Goal: Task Accomplishment & Management: Manage account settings

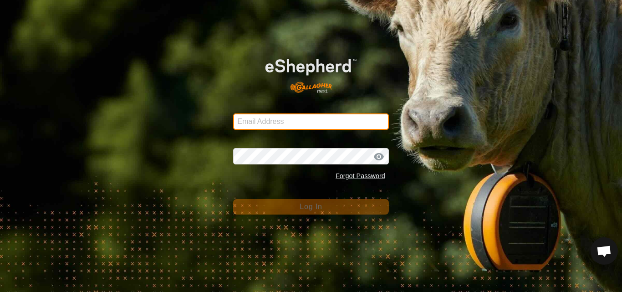
click at [290, 125] on input "Email Address" at bounding box center [311, 121] width 156 height 16
type input "pauls@farmside.co.nz"
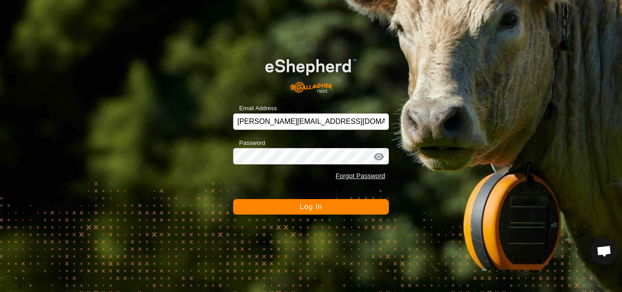
click at [312, 206] on span "Log In" at bounding box center [310, 207] width 22 height 8
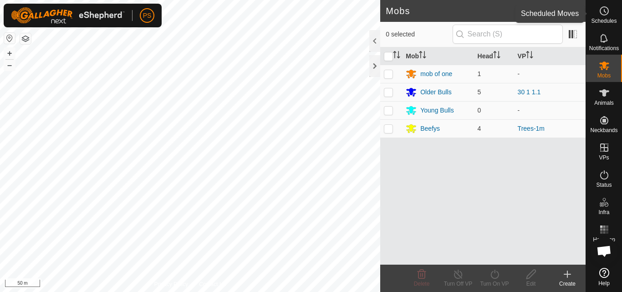
click at [603, 12] on icon at bounding box center [603, 10] width 11 height 11
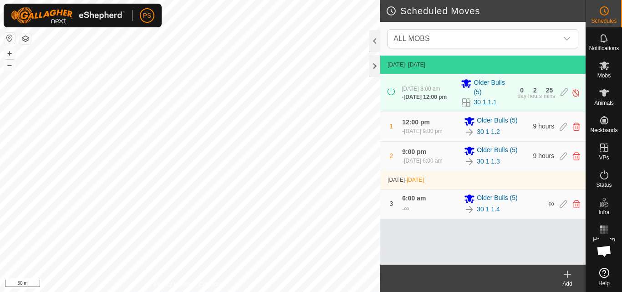
click at [487, 104] on link "30 1 1.1" at bounding box center [484, 102] width 23 height 10
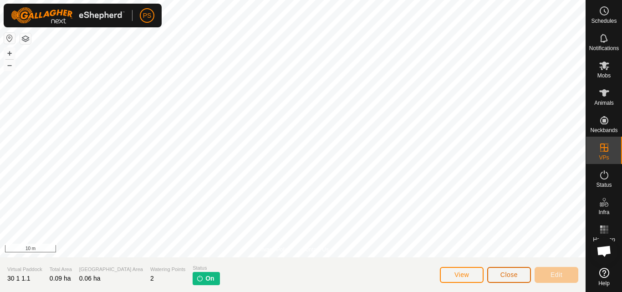
click at [512, 272] on span "Close" at bounding box center [508, 274] width 17 height 7
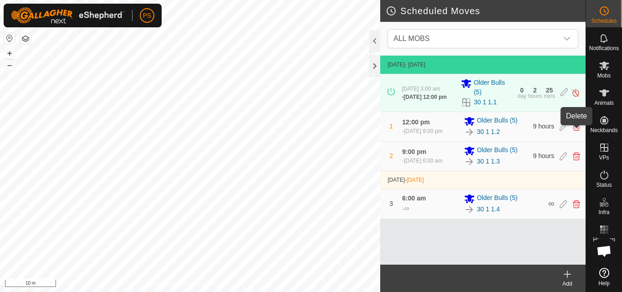
click at [575, 131] on icon at bounding box center [576, 126] width 7 height 8
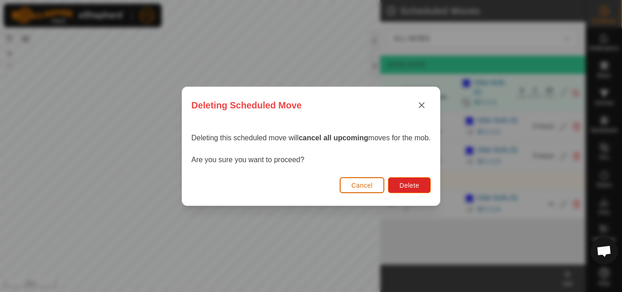
click at [370, 188] on span "Cancel" at bounding box center [361, 185] width 21 height 7
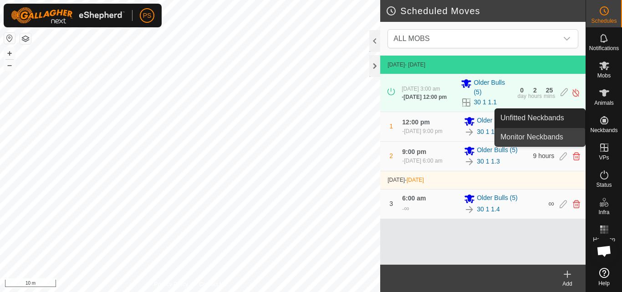
click at [576, 133] on link "Monitor Neckbands" at bounding box center [540, 137] width 90 height 18
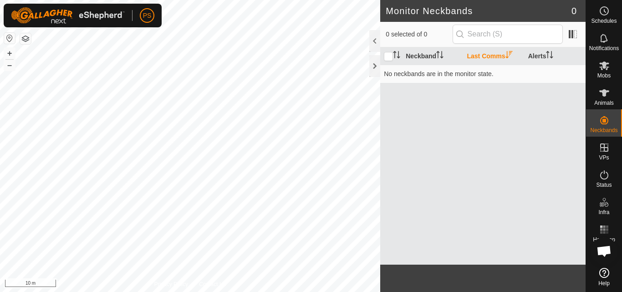
click at [437, 157] on div "Neckband Last Comms Alerts No neckbands are in the monitor state." at bounding box center [482, 155] width 205 height 217
click at [605, 15] on circle at bounding box center [604, 11] width 8 height 8
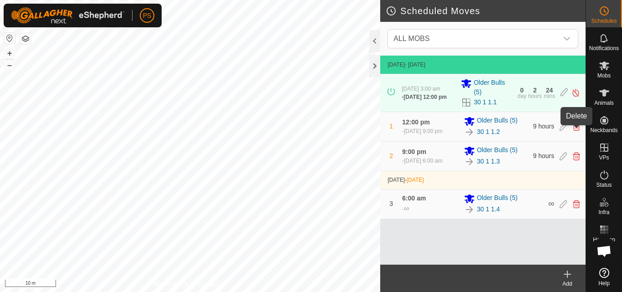
click at [578, 131] on icon at bounding box center [576, 126] width 7 height 8
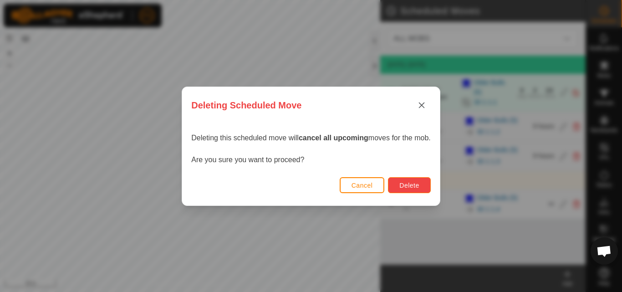
click at [416, 185] on span "Delete" at bounding box center [409, 185] width 20 height 7
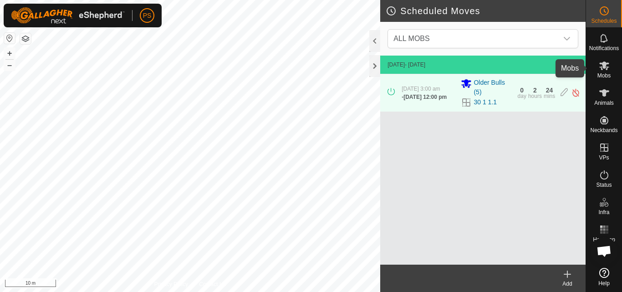
click at [602, 67] on icon at bounding box center [604, 65] width 10 height 9
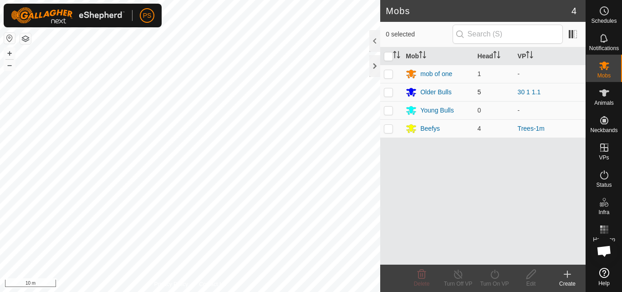
click at [388, 94] on p-checkbox at bounding box center [388, 91] width 9 height 7
checkbox input "true"
click at [494, 274] on icon at bounding box center [494, 274] width 11 height 11
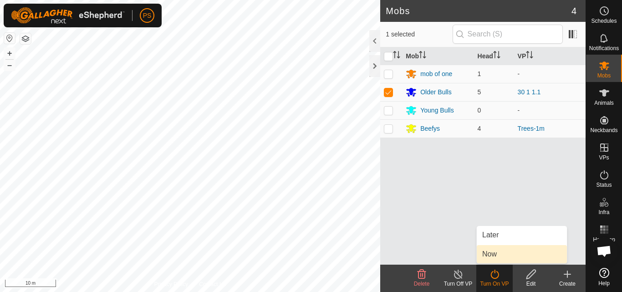
click at [492, 255] on link "Now" at bounding box center [521, 254] width 90 height 18
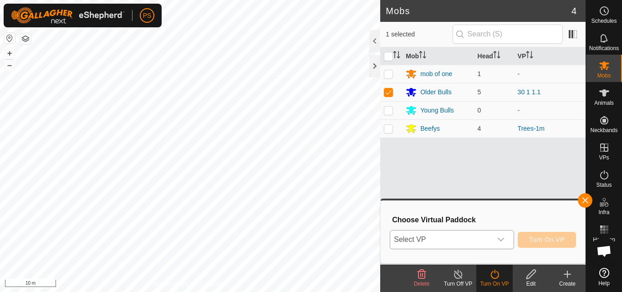
click at [502, 241] on icon "dropdown trigger" at bounding box center [500, 239] width 7 height 7
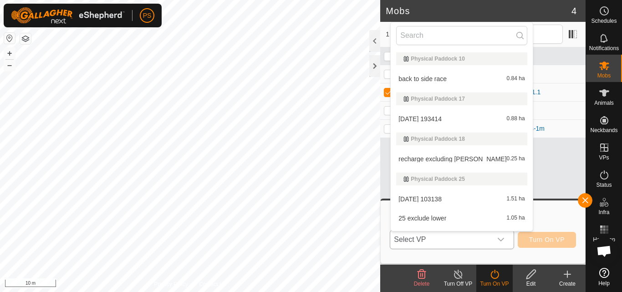
type input "2"
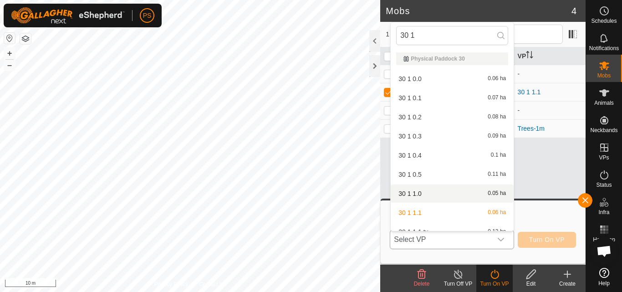
scroll to position [10, 0]
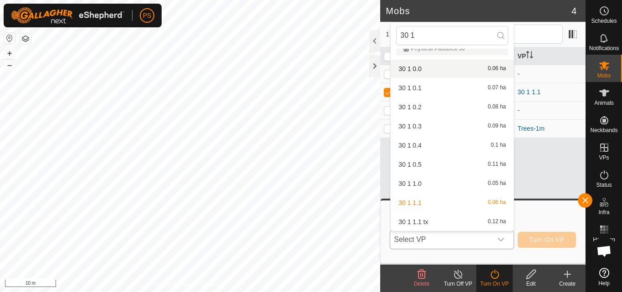
type input "30 1"
click at [421, 70] on li "30 1 0.0 0.06 ha" at bounding box center [451, 69] width 123 height 18
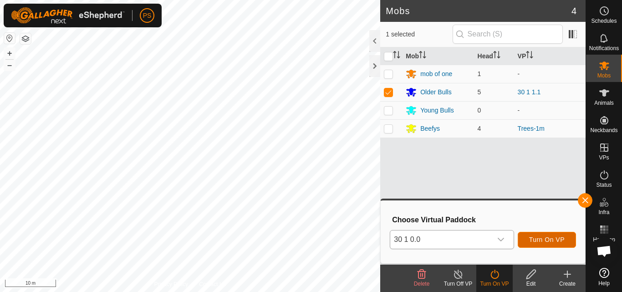
click at [560, 240] on span "Turn On VP" at bounding box center [546, 239] width 35 height 7
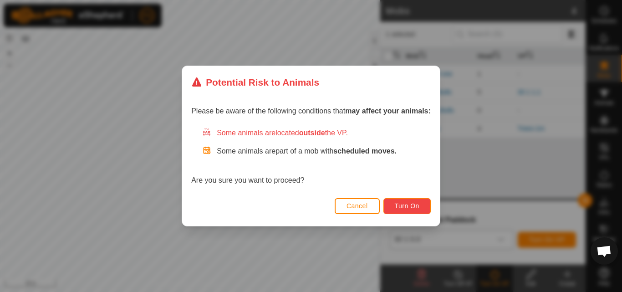
click at [413, 206] on span "Turn On" at bounding box center [407, 205] width 25 height 7
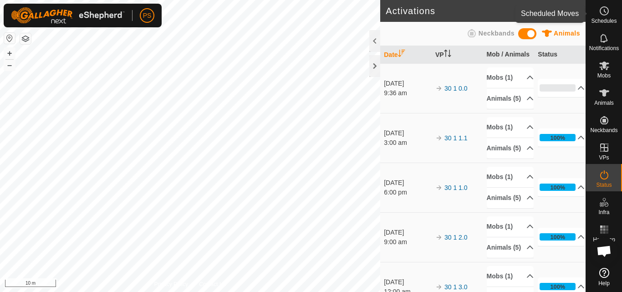
click at [604, 13] on icon at bounding box center [603, 10] width 11 height 11
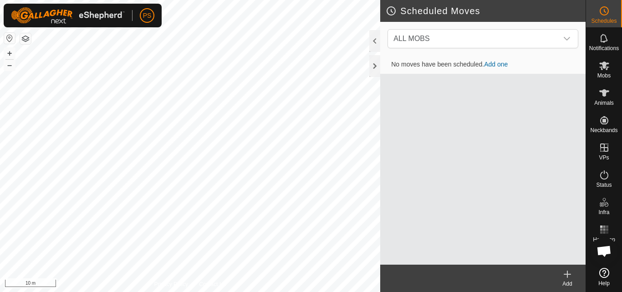
click at [565, 273] on icon at bounding box center [567, 274] width 11 height 11
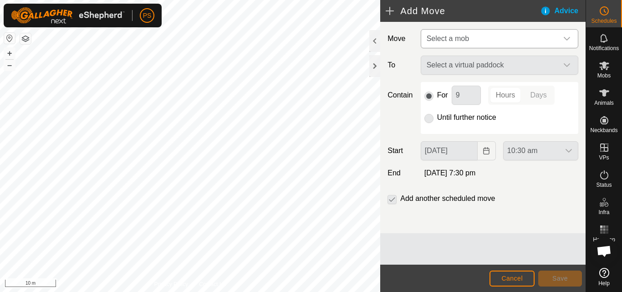
click at [566, 37] on icon "dropdown trigger" at bounding box center [566, 38] width 7 height 7
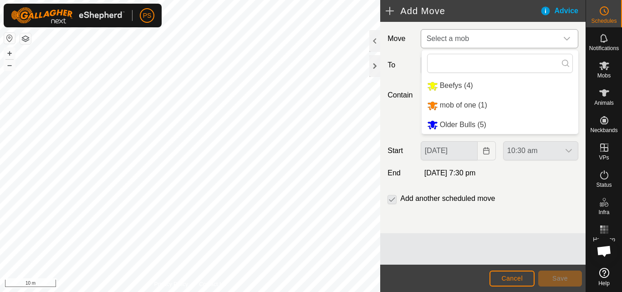
click at [464, 126] on li "Older Bulls (5)" at bounding box center [499, 125] width 157 height 19
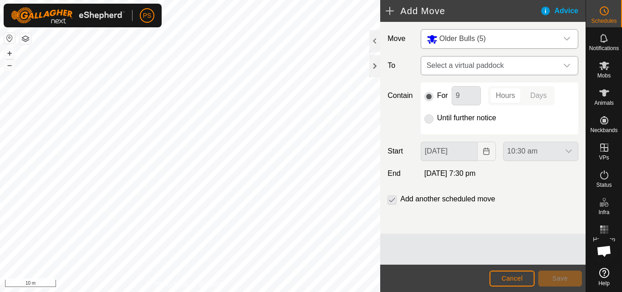
click at [567, 65] on icon "dropdown trigger" at bounding box center [566, 65] width 7 height 7
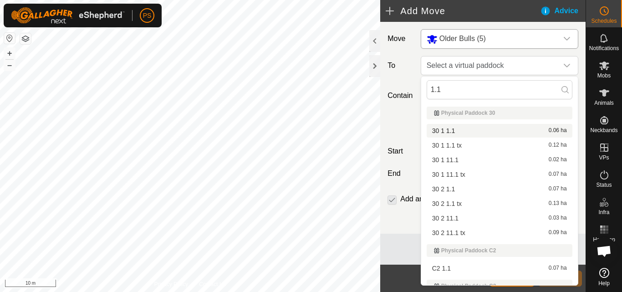
type input "1.1"
click at [455, 131] on li "30 1 1.1 0.06 ha" at bounding box center [499, 131] width 146 height 14
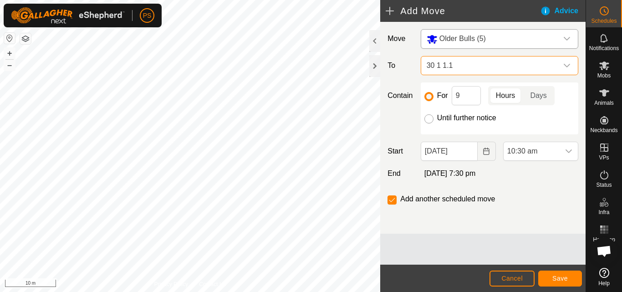
click at [430, 120] on input "Until further notice" at bounding box center [428, 118] width 9 height 9
radio input "true"
checkbox input "false"
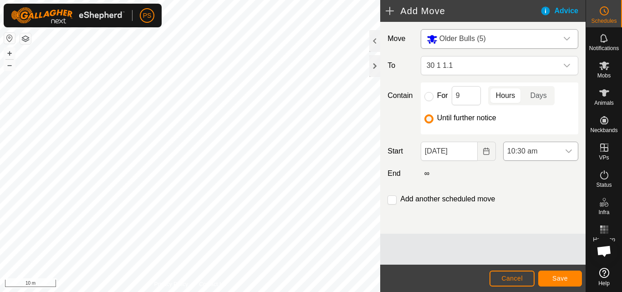
click at [569, 151] on icon "dropdown trigger" at bounding box center [568, 150] width 7 height 7
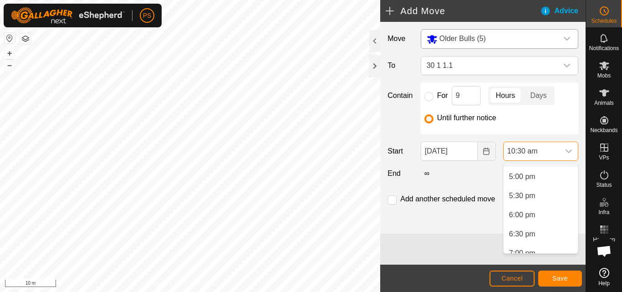
scroll to position [602, 0]
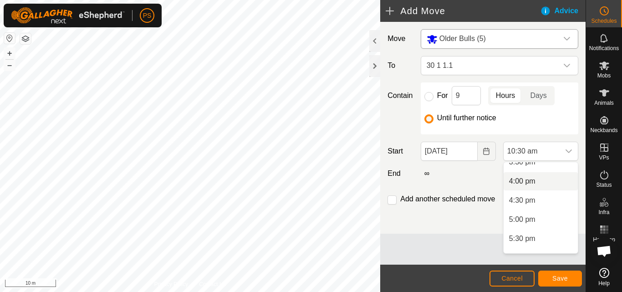
click at [531, 180] on li "4:00 pm" at bounding box center [540, 181] width 74 height 18
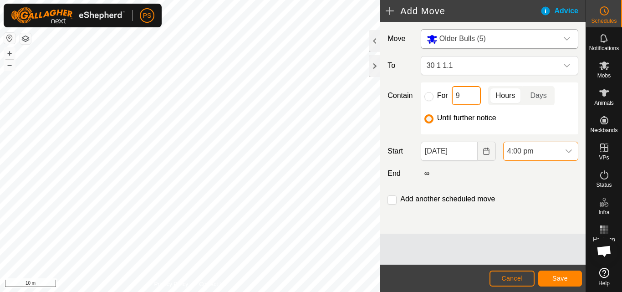
click at [467, 96] on input "9" at bounding box center [465, 95] width 29 height 19
type input "5"
click at [391, 202] on input "checkbox" at bounding box center [391, 199] width 9 height 9
checkbox input "true"
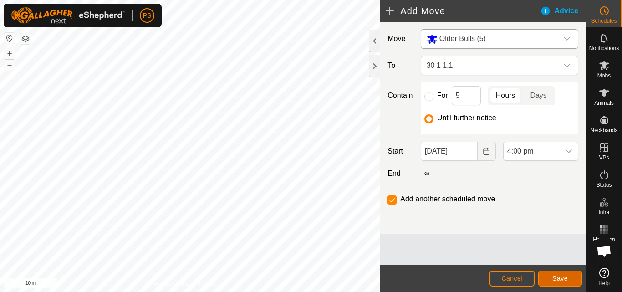
click at [556, 275] on span "Save" at bounding box center [559, 277] width 15 height 7
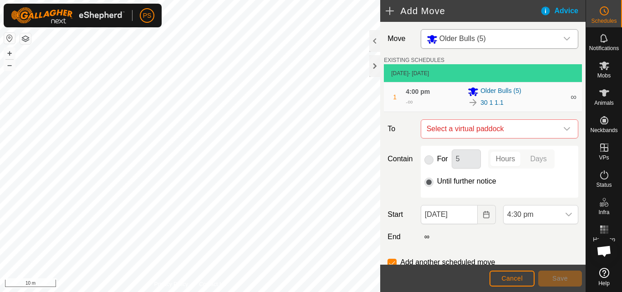
click at [426, 161] on p-radiobutton at bounding box center [428, 158] width 9 height 11
click at [426, 162] on p-radiobutton at bounding box center [428, 158] width 9 height 11
click at [563, 130] on icon "dropdown trigger" at bounding box center [566, 129] width 6 height 4
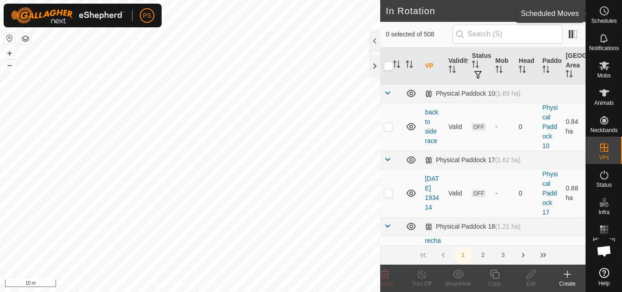
click at [604, 13] on icon at bounding box center [603, 10] width 11 height 11
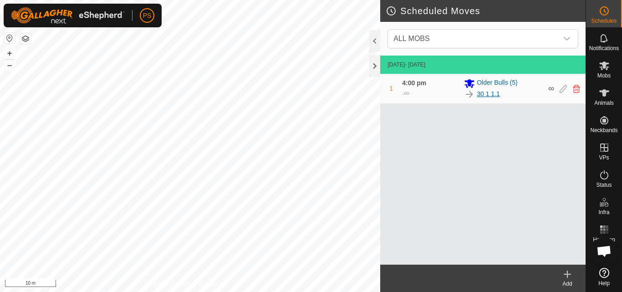
click at [491, 96] on link "30 1 1.1" at bounding box center [487, 94] width 23 height 10
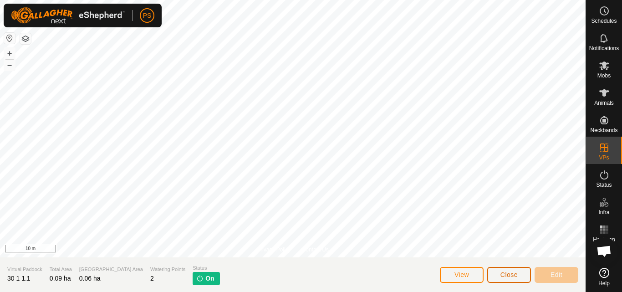
click at [518, 275] on button "Close" at bounding box center [509, 275] width 44 height 16
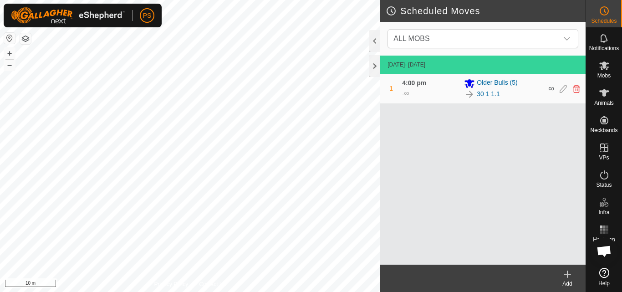
click at [565, 274] on icon at bounding box center [567, 274] width 6 height 0
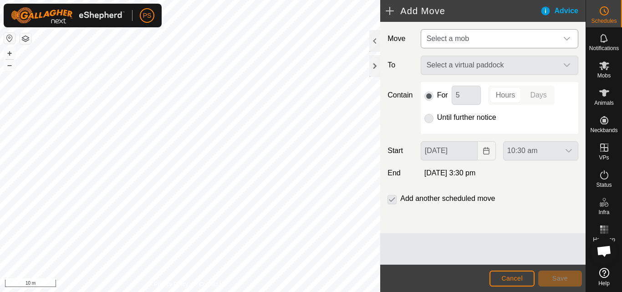
click at [566, 39] on icon "dropdown trigger" at bounding box center [566, 39] width 6 height 4
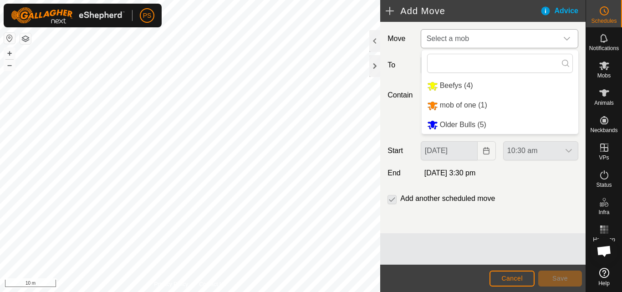
click at [461, 124] on li "Older Bulls (5)" at bounding box center [499, 125] width 157 height 19
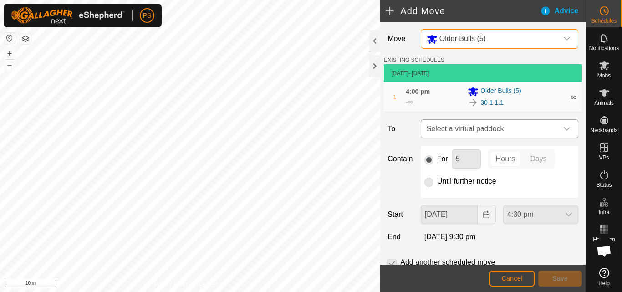
click at [563, 127] on icon "dropdown trigger" at bounding box center [566, 128] width 7 height 7
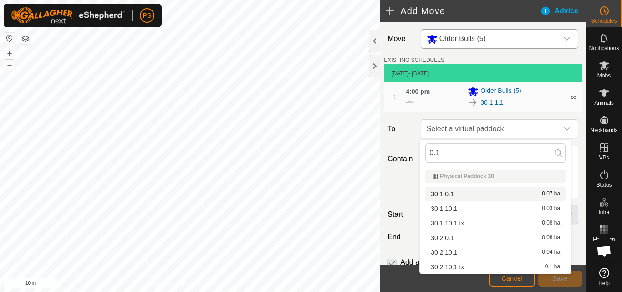
type input "0.1"
click at [452, 195] on span "30 1 0.1" at bounding box center [442, 194] width 23 height 6
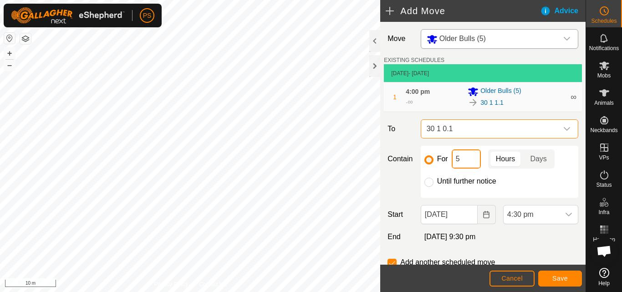
click at [471, 157] on input "5" at bounding box center [465, 158] width 29 height 19
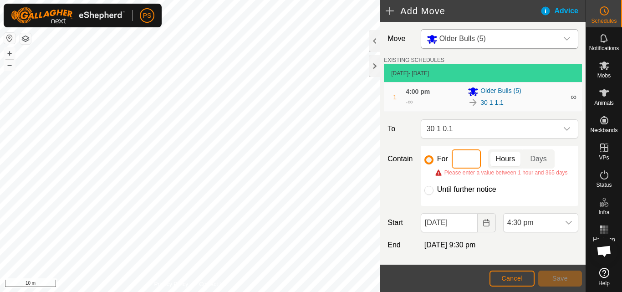
type input "9"
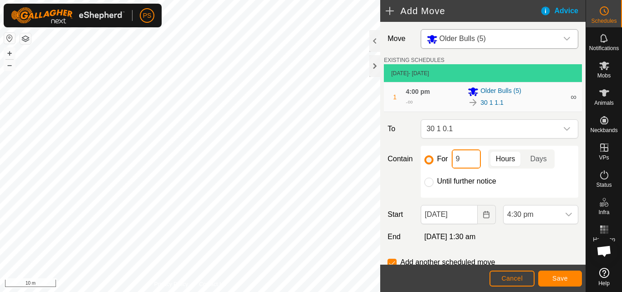
scroll to position [32, 0]
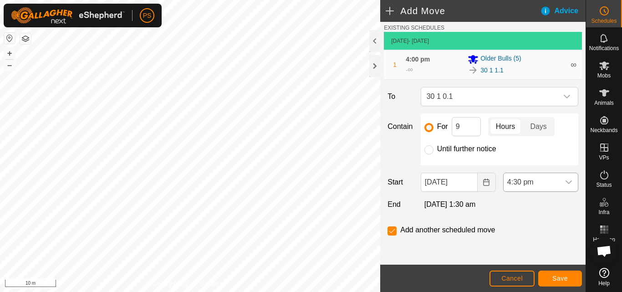
click at [565, 182] on icon "dropdown trigger" at bounding box center [568, 181] width 7 height 7
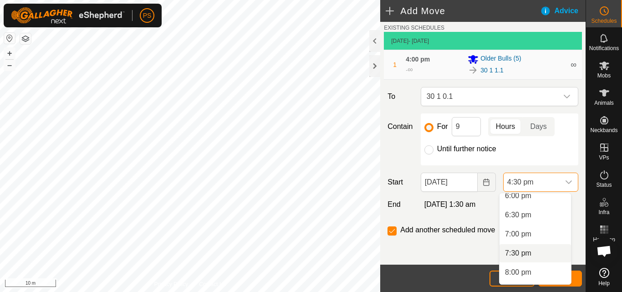
scroll to position [740, 0]
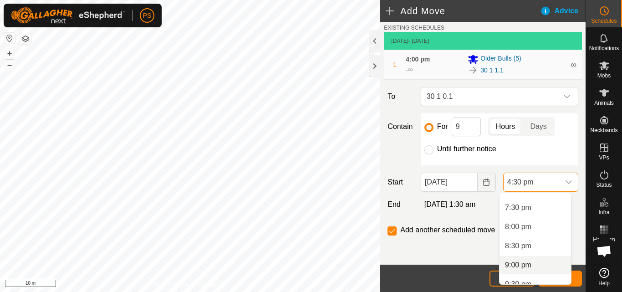
click at [517, 264] on span "9:00 pm" at bounding box center [518, 264] width 26 height 11
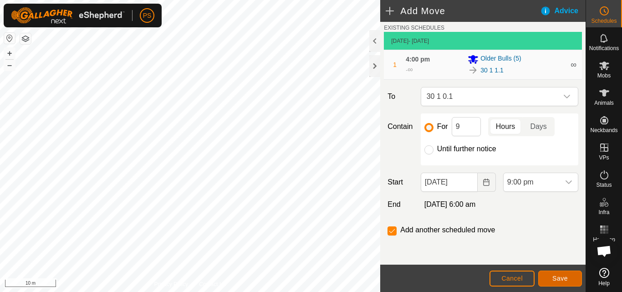
click at [561, 277] on span "Save" at bounding box center [559, 277] width 15 height 7
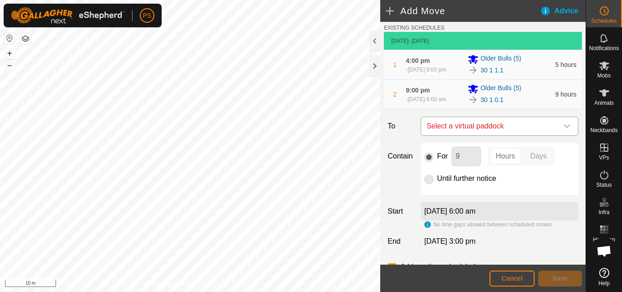
click at [563, 130] on icon "dropdown trigger" at bounding box center [566, 125] width 7 height 7
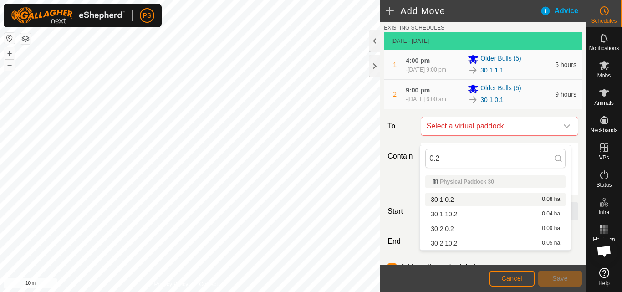
type input "0.2"
click at [449, 200] on span "30 1 0.2" at bounding box center [442, 199] width 23 height 6
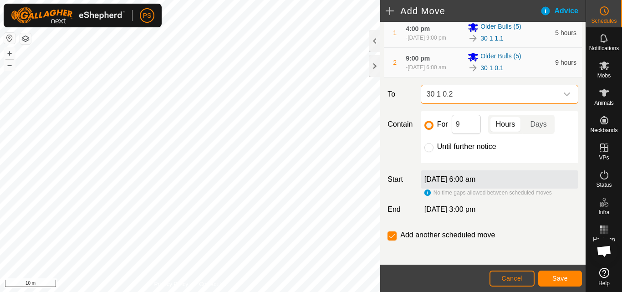
scroll to position [77, 0]
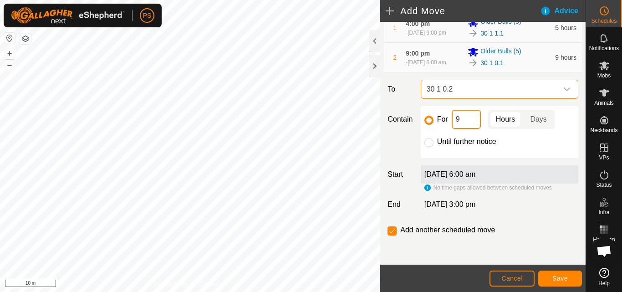
click at [469, 117] on input "9" at bounding box center [465, 119] width 29 height 19
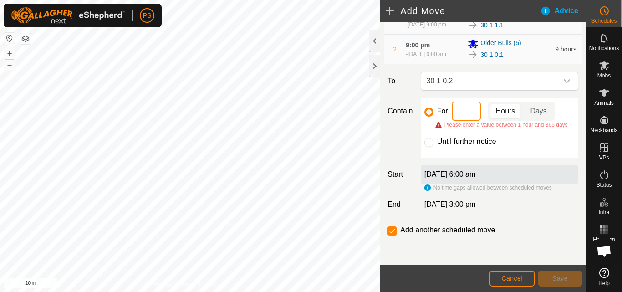
type input "6"
type input "5"
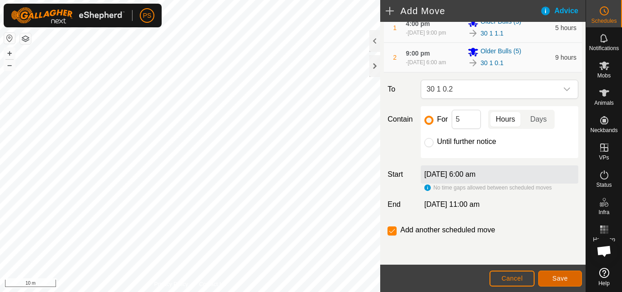
click at [562, 279] on span "Save" at bounding box center [559, 277] width 15 height 7
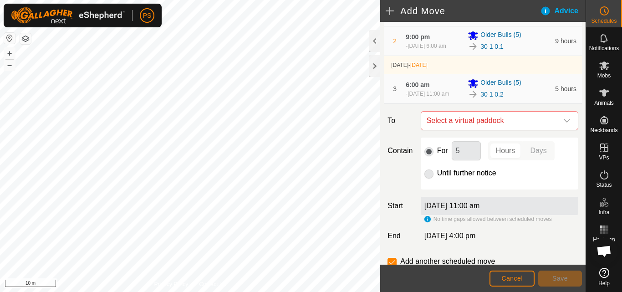
scroll to position [91, 0]
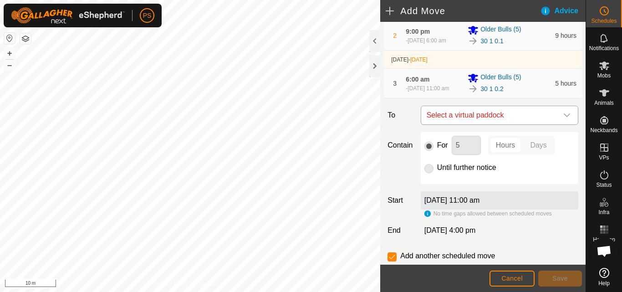
click at [563, 119] on icon "dropdown trigger" at bounding box center [566, 114] width 7 height 7
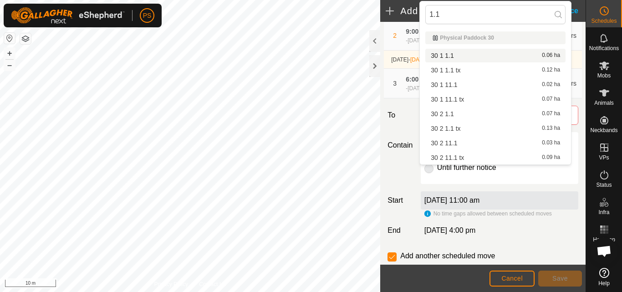
type input "1.1"
click at [448, 55] on span "30 1 1.1" at bounding box center [442, 55] width 23 height 6
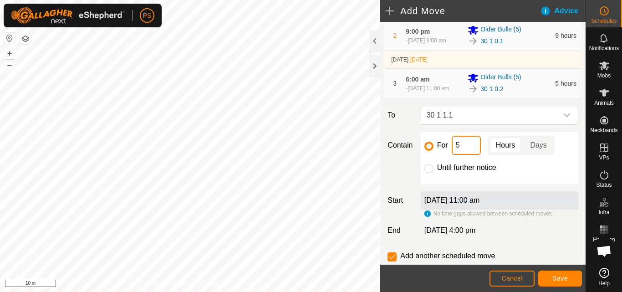
click at [471, 155] on input "5" at bounding box center [465, 145] width 29 height 19
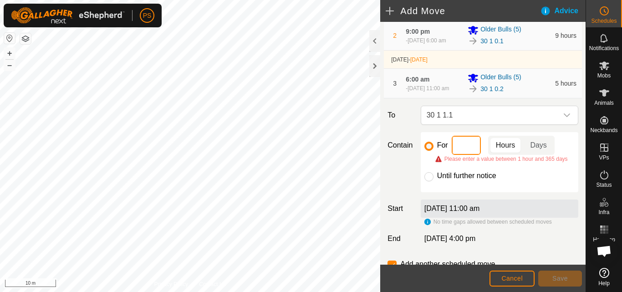
type input "4"
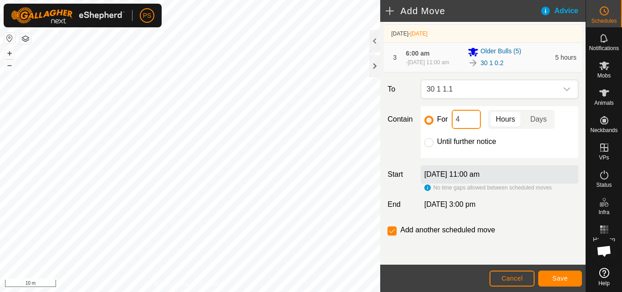
scroll to position [129, 0]
click at [563, 279] on span "Save" at bounding box center [559, 277] width 15 height 7
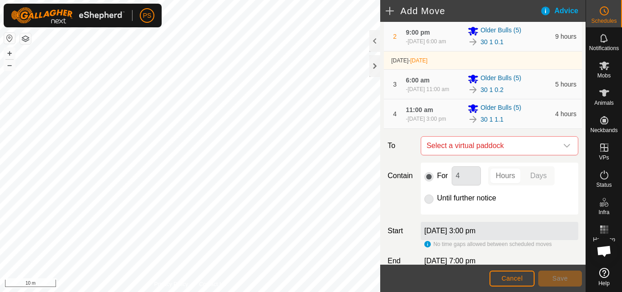
scroll to position [137, 0]
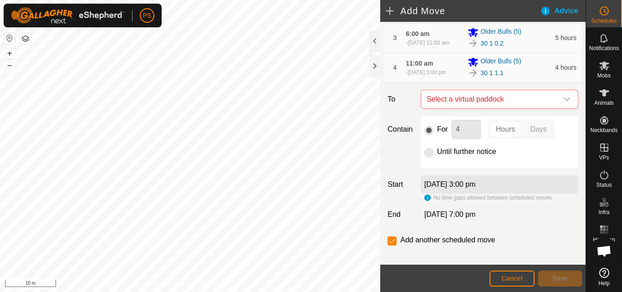
click at [427, 157] on p-radiobutton at bounding box center [428, 151] width 9 height 11
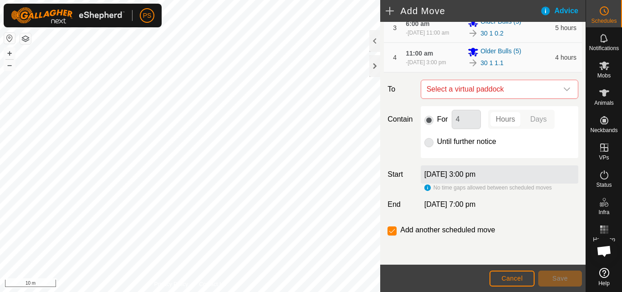
scroll to position [163, 0]
click at [389, 232] on input "checkbox" at bounding box center [391, 230] width 9 height 9
checkbox input "false"
click at [517, 277] on span "Cancel" at bounding box center [511, 277] width 21 height 7
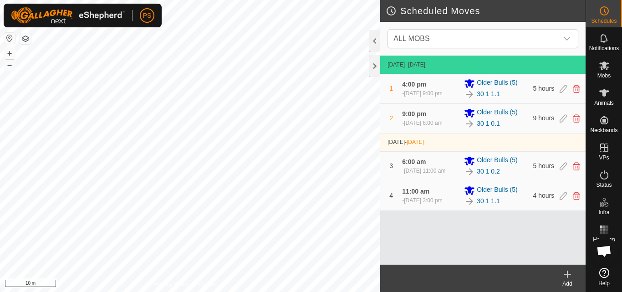
drag, startPoint x: 446, startPoint y: 218, endPoint x: 453, endPoint y: 233, distance: 16.1
click at [453, 233] on div "11 Sept 2025 - Today 1 4:00 pm - 11 Sept 2025, 9:00 pm Older Bulls (5) 30 1 1.1…" at bounding box center [482, 160] width 205 height 209
click at [567, 275] on icon at bounding box center [567, 274] width 0 height 6
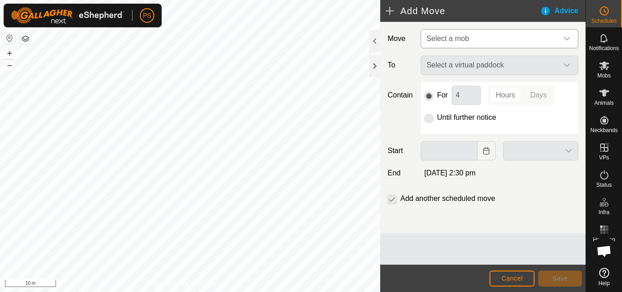
click at [567, 39] on icon "dropdown trigger" at bounding box center [566, 38] width 7 height 7
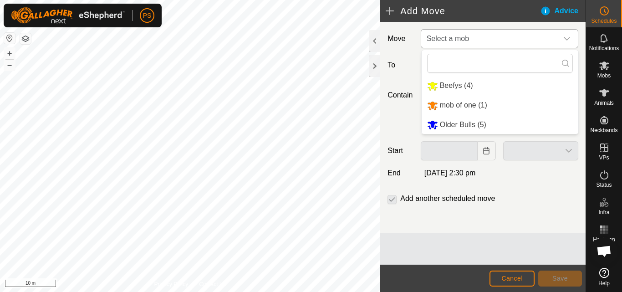
click at [476, 125] on li "Older Bulls (5)" at bounding box center [499, 125] width 157 height 19
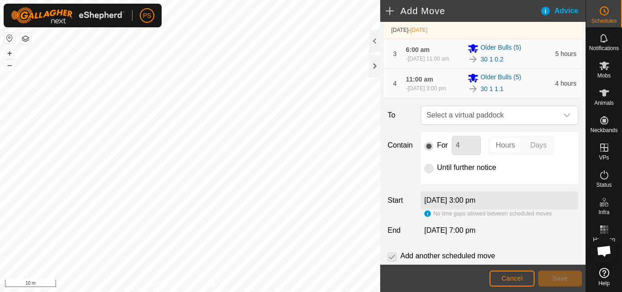
scroll to position [137, 0]
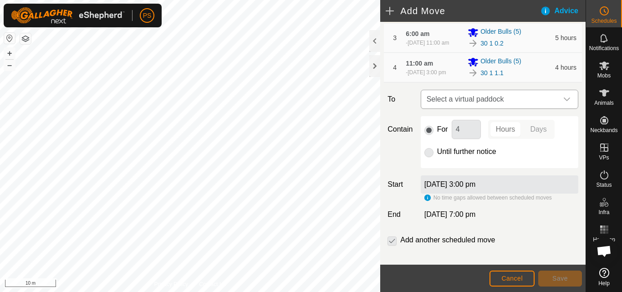
click at [563, 103] on icon "dropdown trigger" at bounding box center [566, 99] width 7 height 7
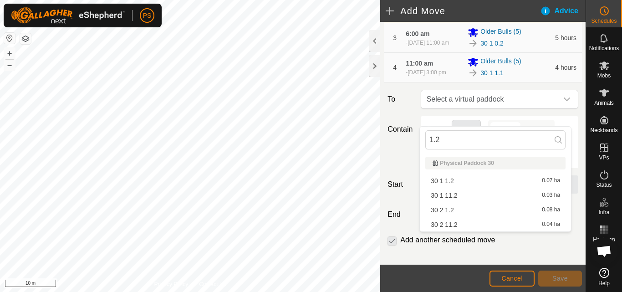
type input "1.2"
click at [448, 181] on li "30 1 1.2 0.07 ha" at bounding box center [495, 181] width 140 height 14
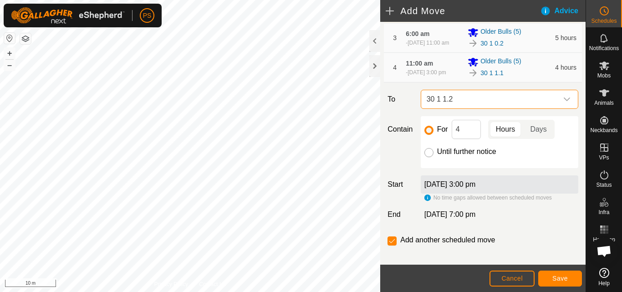
click at [428, 157] on input "Until further notice" at bounding box center [428, 152] width 9 height 9
radio input "true"
checkbox input "false"
click at [562, 274] on button "Save" at bounding box center [560, 278] width 44 height 16
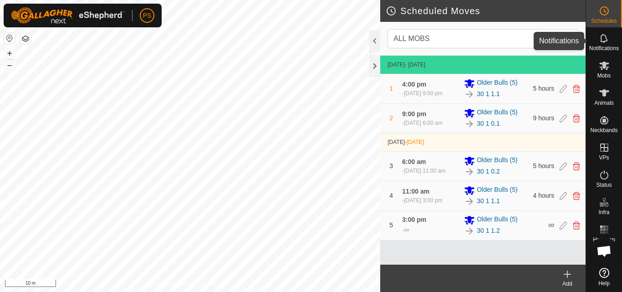
click at [602, 38] on icon at bounding box center [603, 38] width 11 height 11
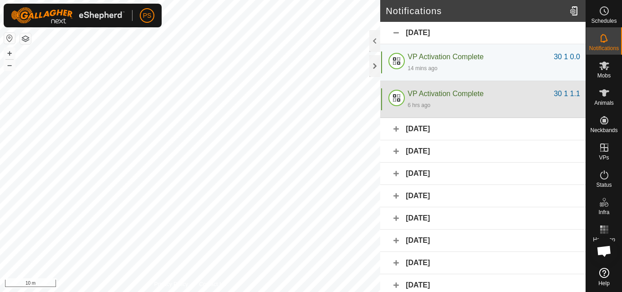
click at [517, 100] on div "6 hrs ago" at bounding box center [493, 104] width 172 height 11
click at [432, 95] on span "VP Activation Complete" at bounding box center [445, 94] width 76 height 8
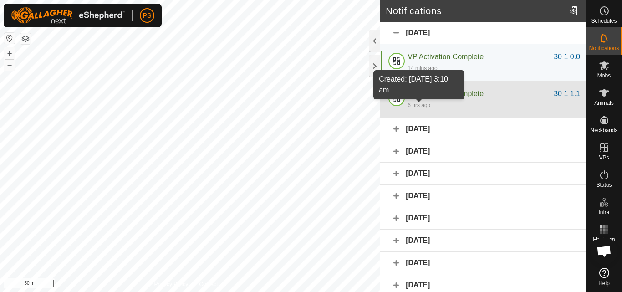
click at [411, 106] on div "6 hrs ago" at bounding box center [418, 105] width 23 height 8
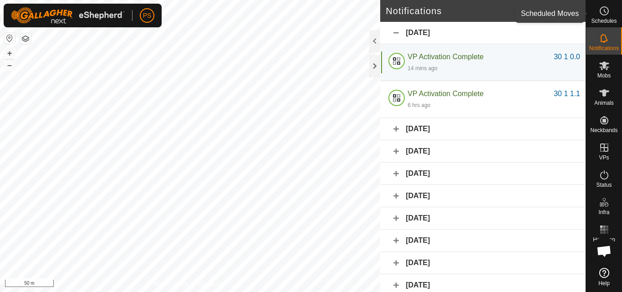
drag, startPoint x: 604, startPoint y: 13, endPoint x: 602, endPoint y: 98, distance: 85.6
click at [605, 13] on icon at bounding box center [603, 10] width 11 height 11
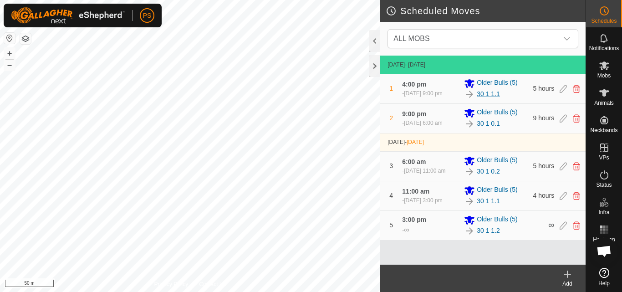
click at [492, 97] on link "30 1 1.1" at bounding box center [487, 94] width 23 height 10
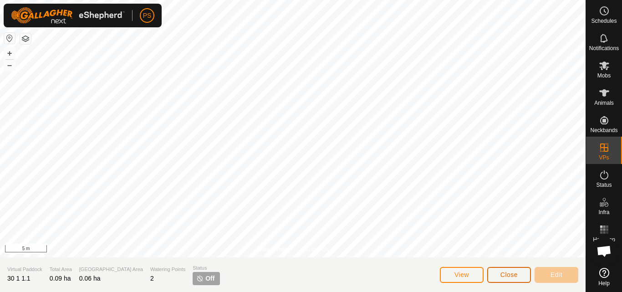
click at [516, 270] on button "Close" at bounding box center [509, 275] width 44 height 16
